Goal: Task Accomplishment & Management: Manage account settings

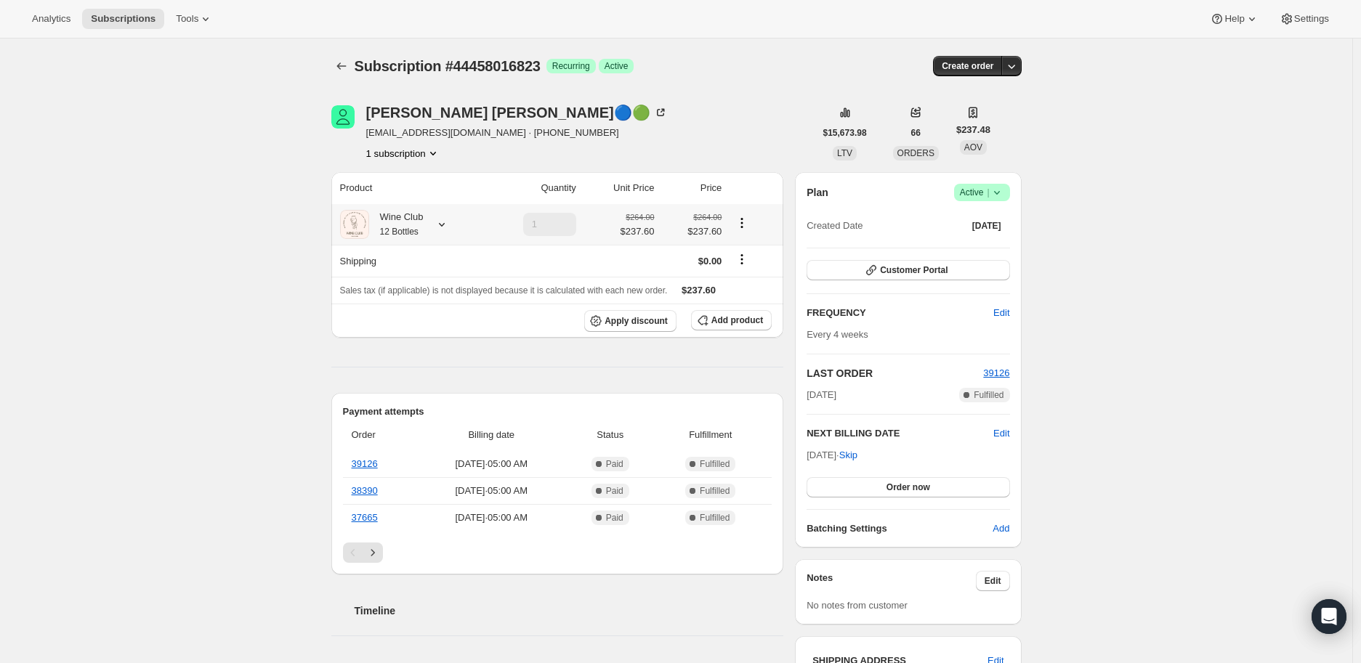
click at [438, 224] on icon at bounding box center [441, 224] width 15 height 15
click at [405, 308] on span "Edit box" at bounding box center [422, 314] width 34 height 12
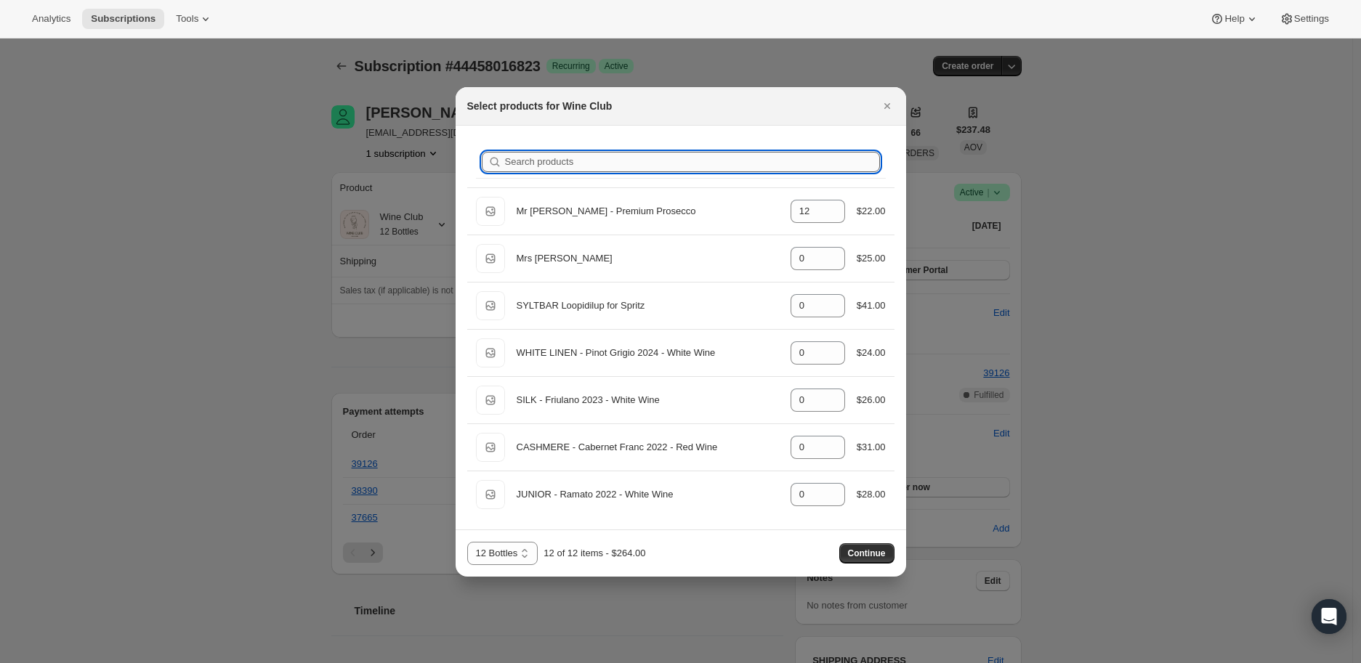
click at [520, 162] on input "Search products" at bounding box center [692, 162] width 375 height 20
click at [525, 551] on select "12 Bottles 24 Bottles 36 Bottles 48 bottles 60 bottles" at bounding box center [502, 553] width 71 height 23
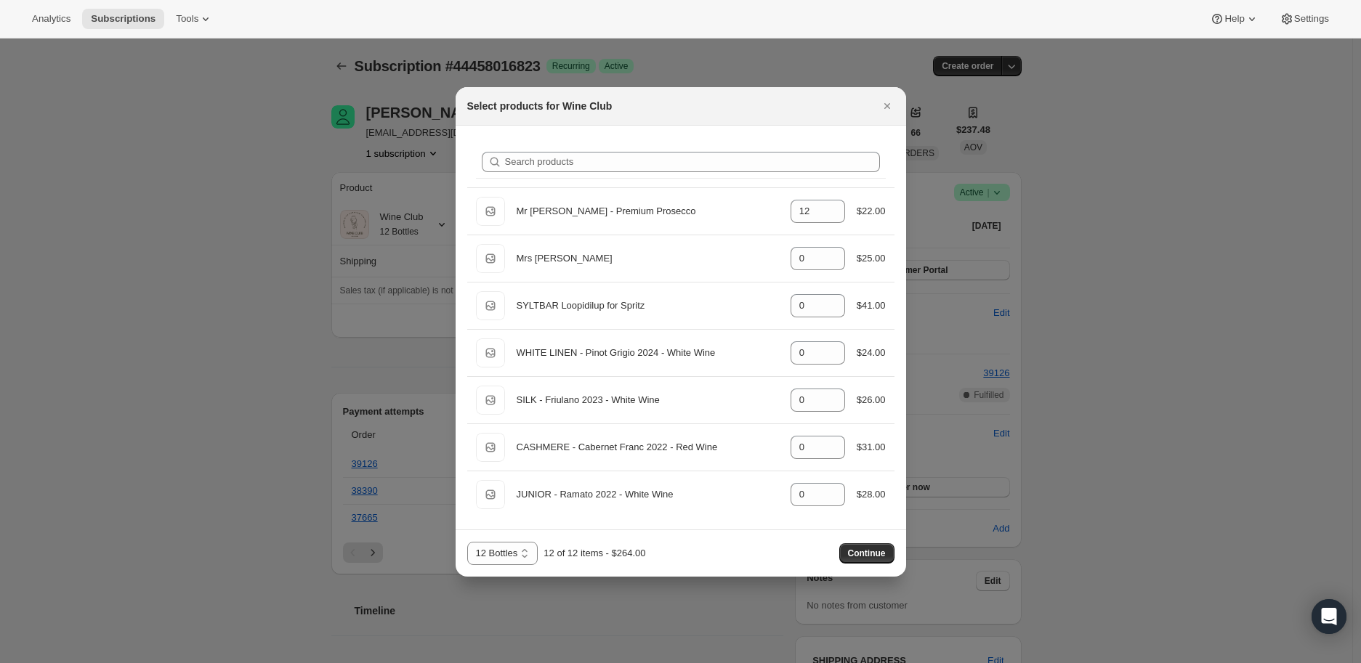
select select "gid://shopify/ProductVariant/41398486499383"
click at [467, 542] on select "12 Bottles 24 Bottles 36 Bottles 48 bottles 60 bottles" at bounding box center [502, 553] width 71 height 23
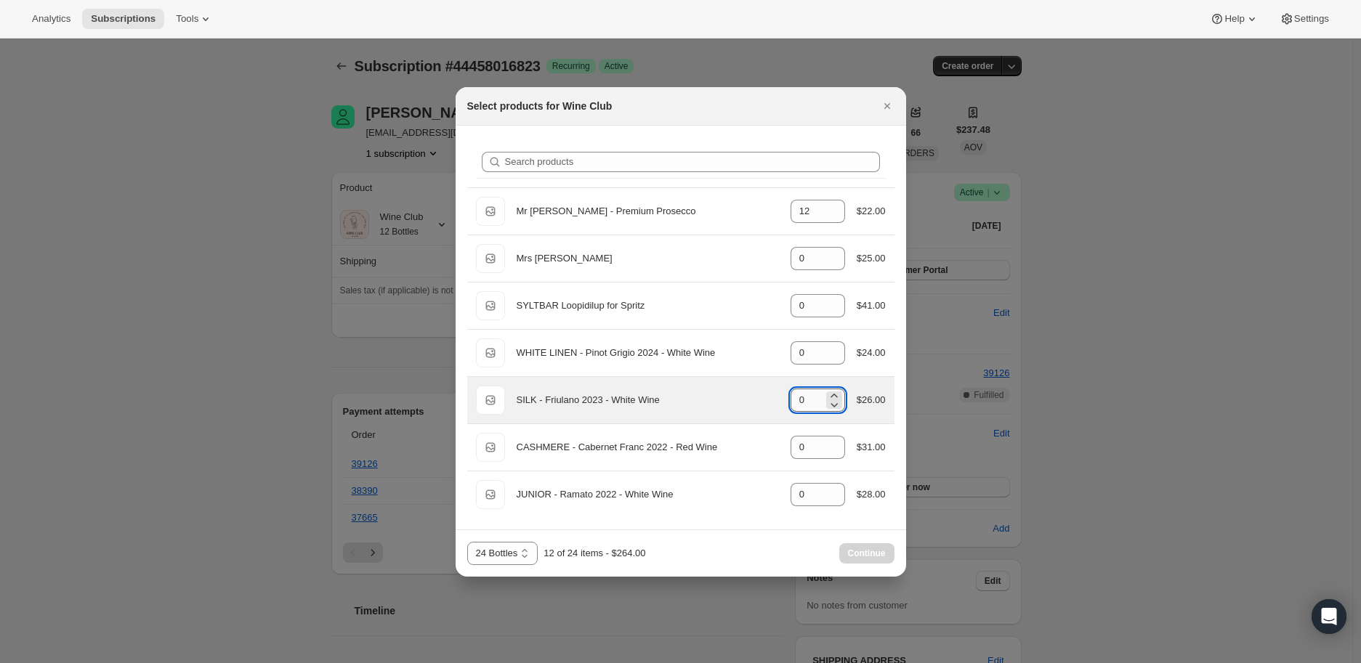
click at [809, 401] on input "0" at bounding box center [806, 400] width 33 height 23
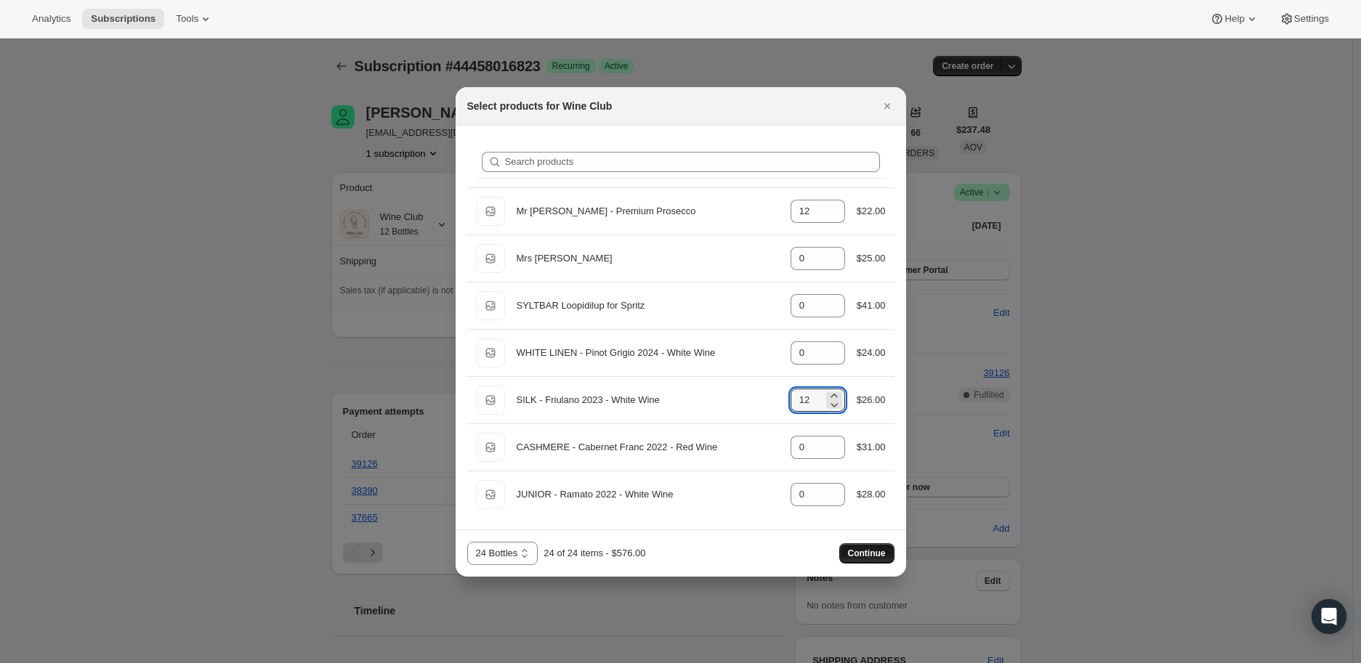
type input "12"
click at [867, 546] on button "Continue" at bounding box center [866, 553] width 55 height 20
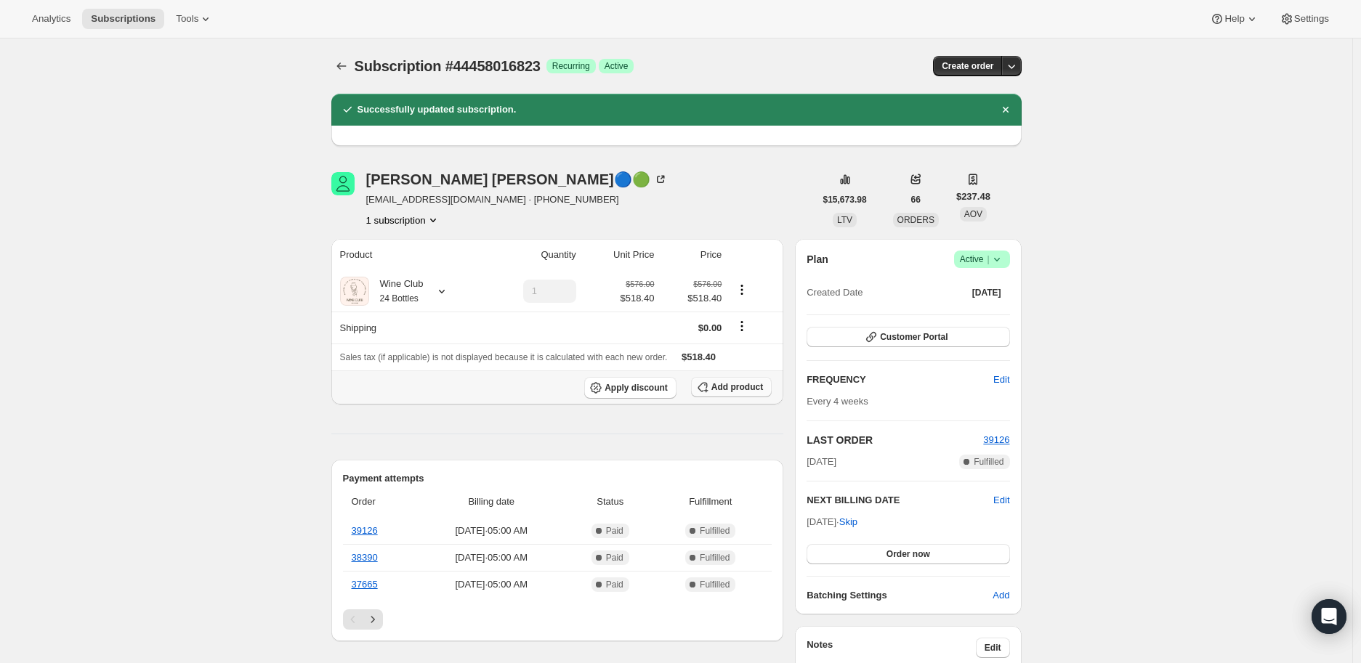
click at [734, 387] on span "Add product" at bounding box center [737, 387] width 52 height 12
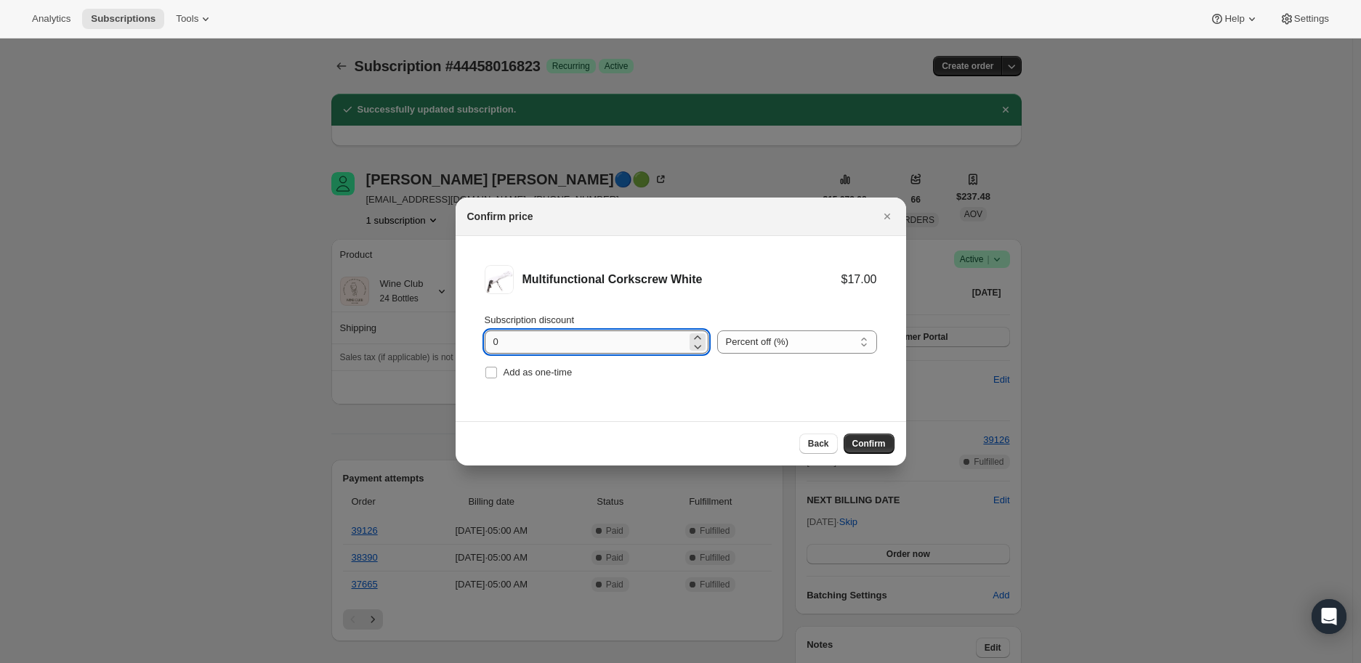
click at [600, 342] on input "0" at bounding box center [586, 342] width 202 height 23
type input "100"
click at [492, 370] on input "Add as one-time" at bounding box center [491, 373] width 12 height 12
checkbox input "true"
click at [872, 446] on span "Confirm" at bounding box center [868, 444] width 33 height 12
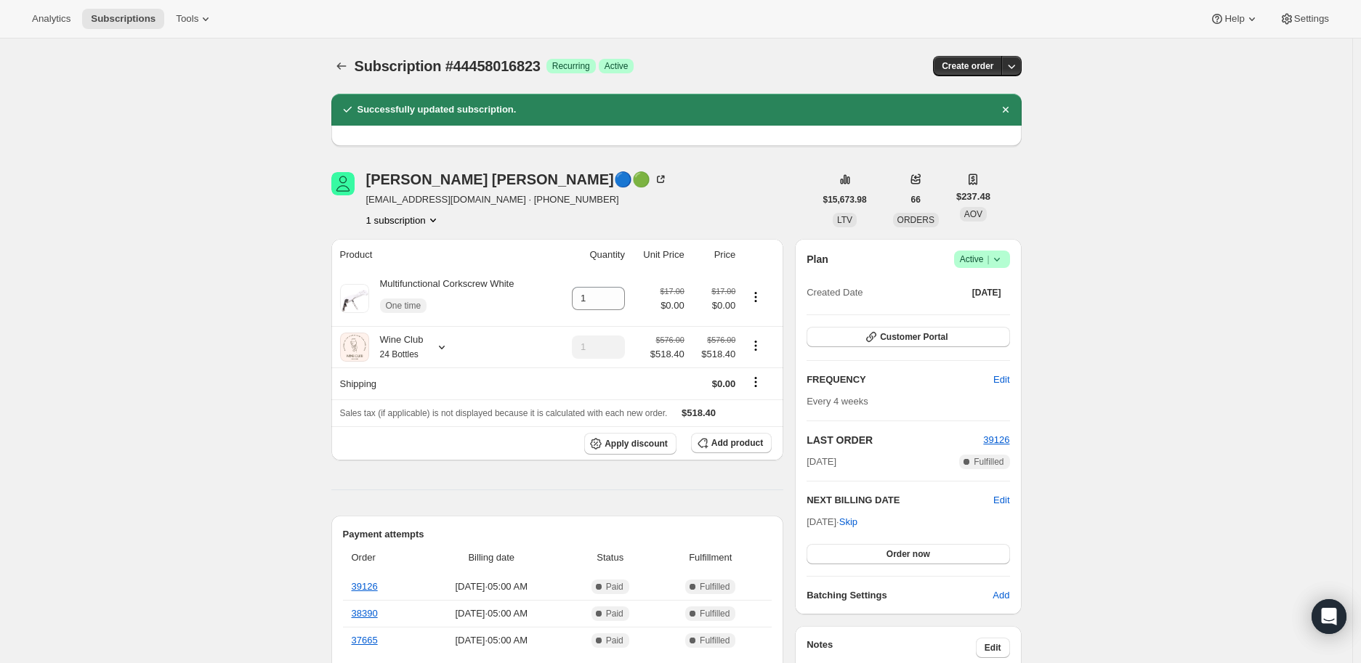
scroll to position [81, 0]
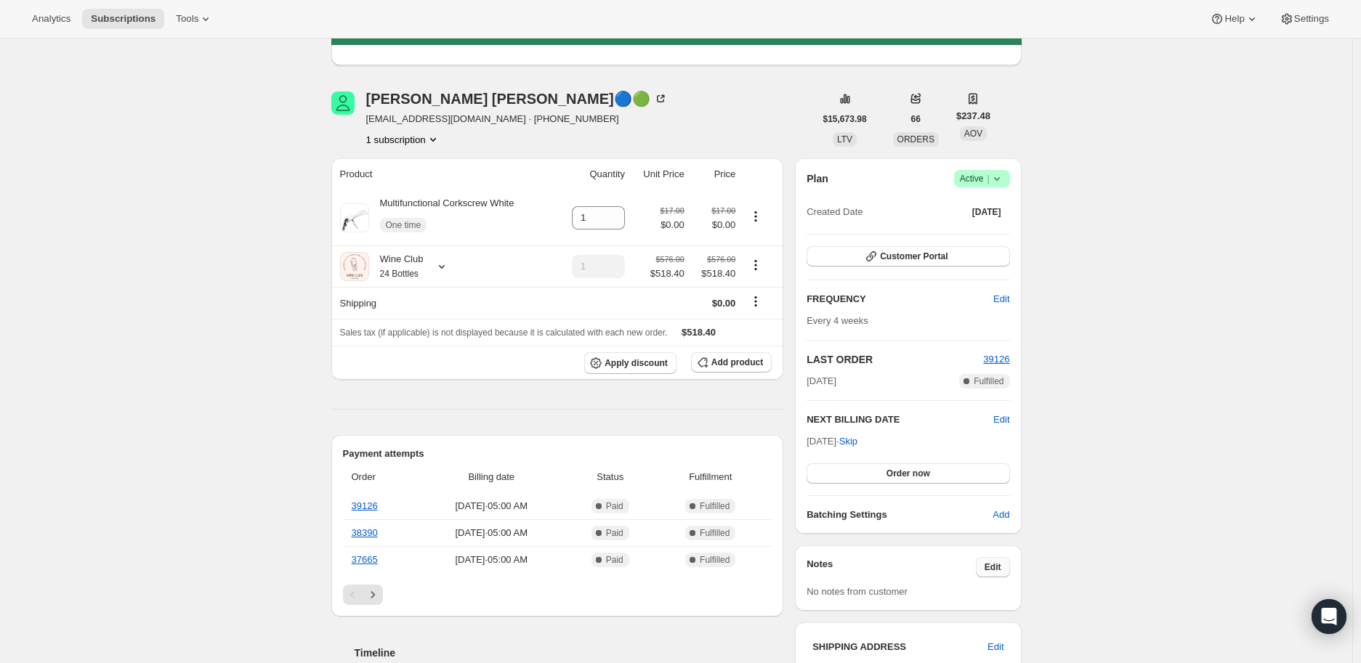
click at [992, 569] on span "Edit" at bounding box center [992, 568] width 17 height 12
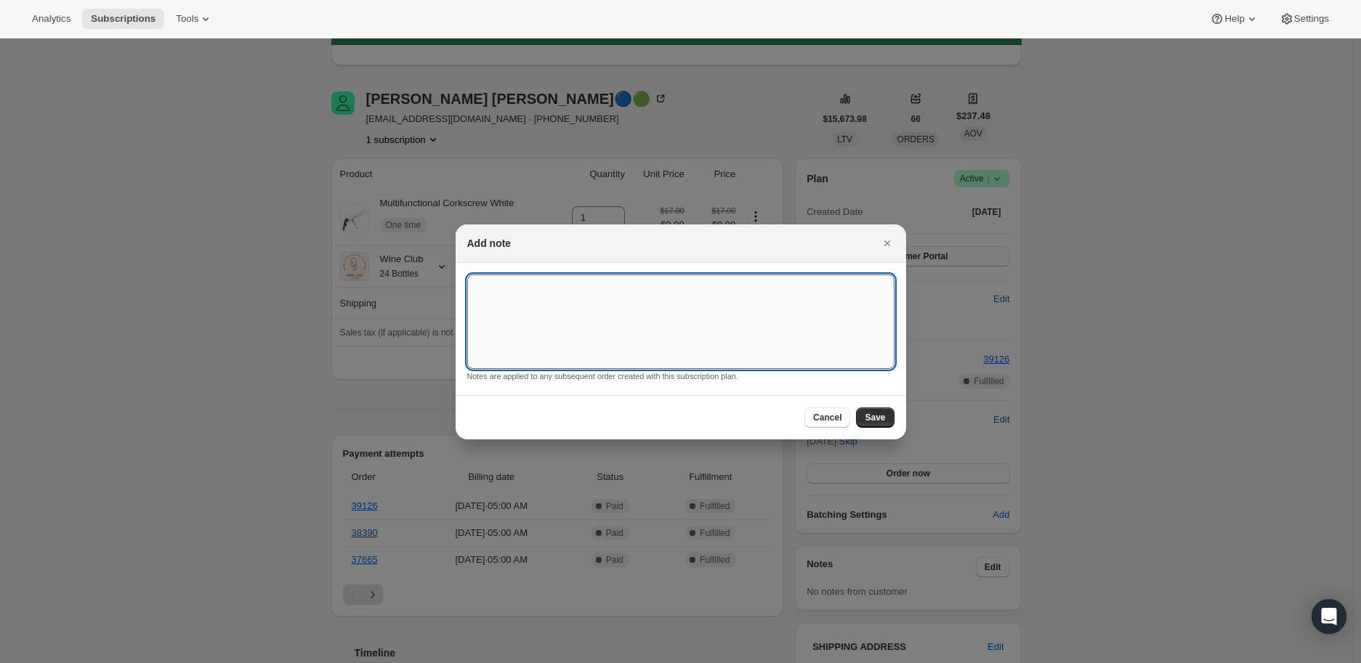
click at [494, 307] on textarea ":rbp:" at bounding box center [680, 322] width 427 height 94
type textarea "Adding a complimentary corkscrew, previous broke ."
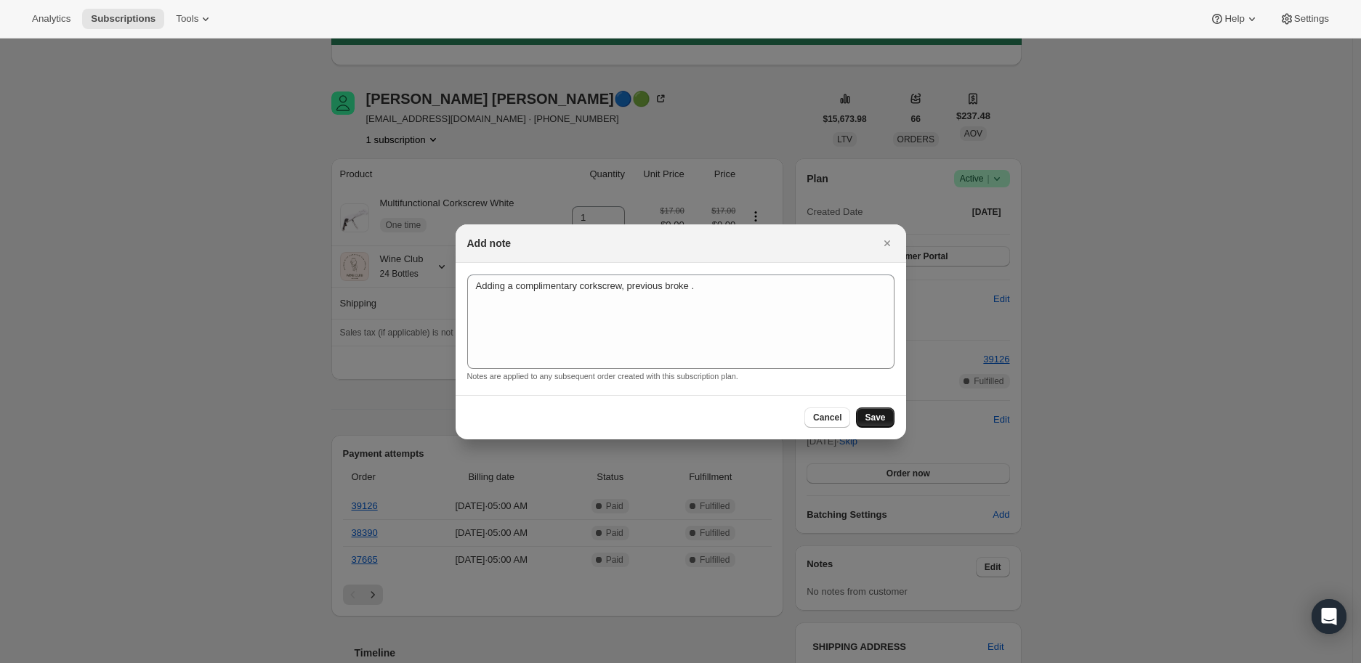
drag, startPoint x: 872, startPoint y: 414, endPoint x: 632, endPoint y: 426, distance: 240.0
click at [870, 414] on span "Save" at bounding box center [875, 418] width 20 height 12
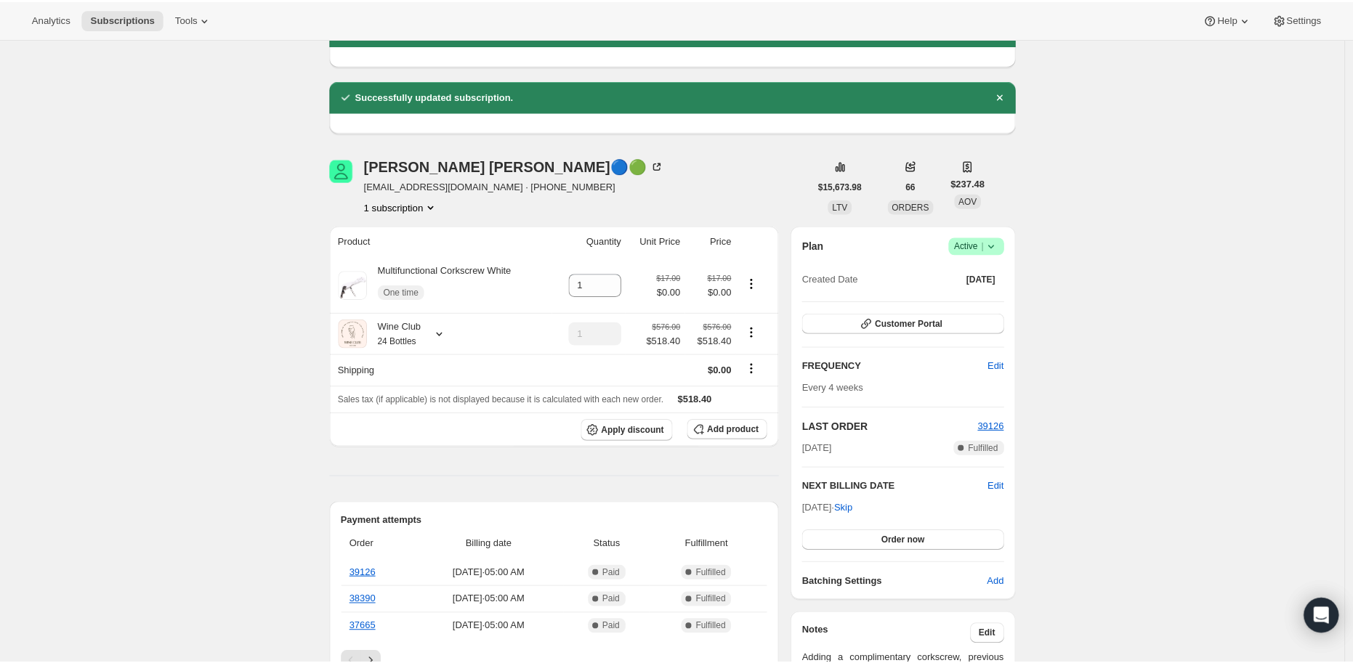
scroll to position [161, 0]
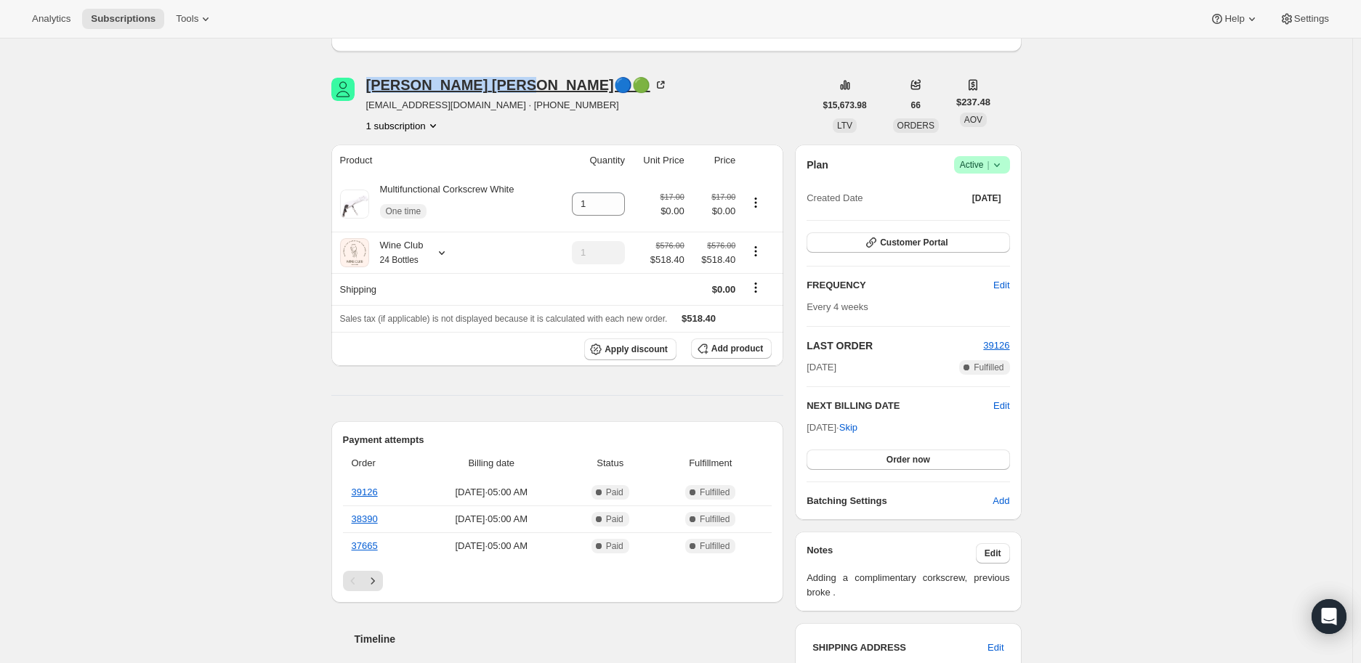
drag, startPoint x: 365, startPoint y: 89, endPoint x: 473, endPoint y: 88, distance: 107.5
click at [473, 88] on div "[PERSON_NAME]🔵🟢 [EMAIL_ADDRESS][DOMAIN_NAME] · [PHONE_NUMBER] 1 subscription" at bounding box center [572, 105] width 483 height 55
copy div "[PERSON_NAME]"
